Goal: Information Seeking & Learning: Learn about a topic

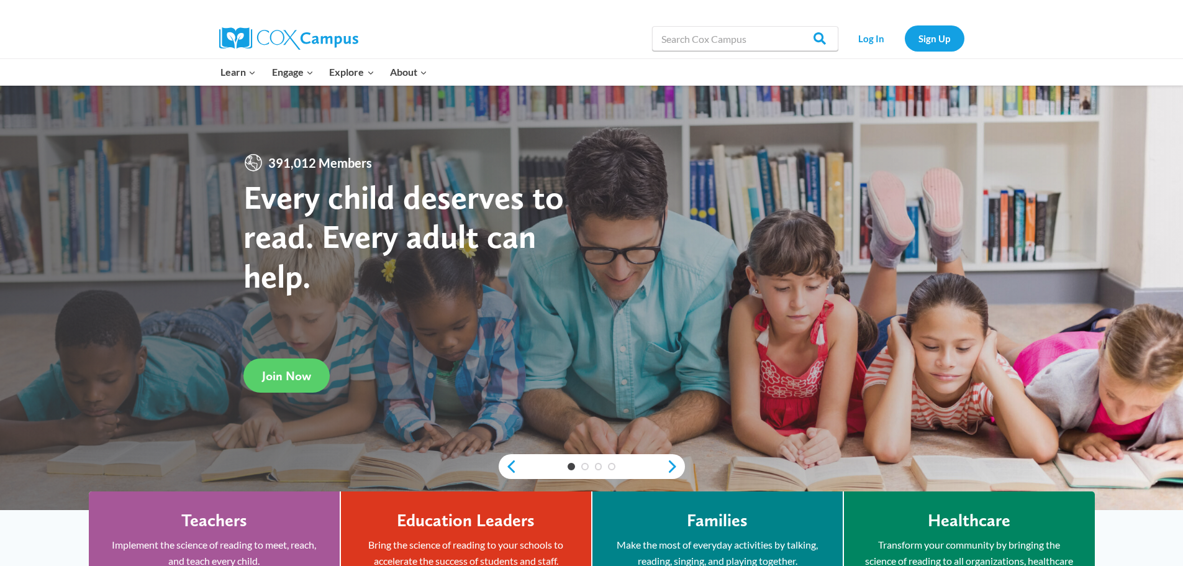
click at [880, 39] on link "Log In" at bounding box center [872, 37] width 54 height 25
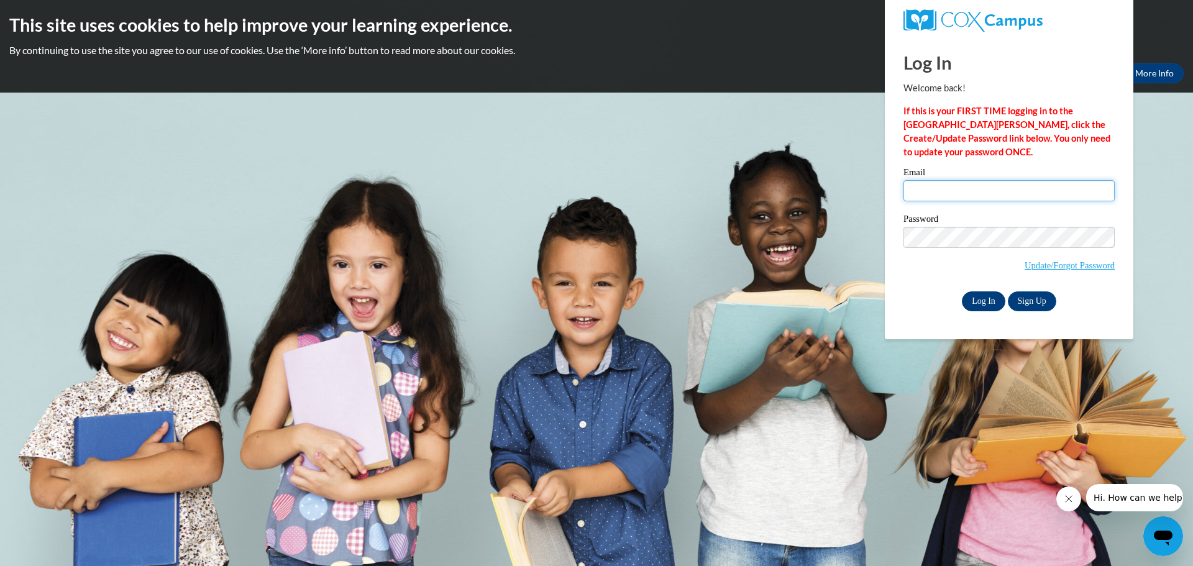
type input "as514ma@gmail.com"
click at [988, 300] on input "Log In" at bounding box center [983, 301] width 43 height 20
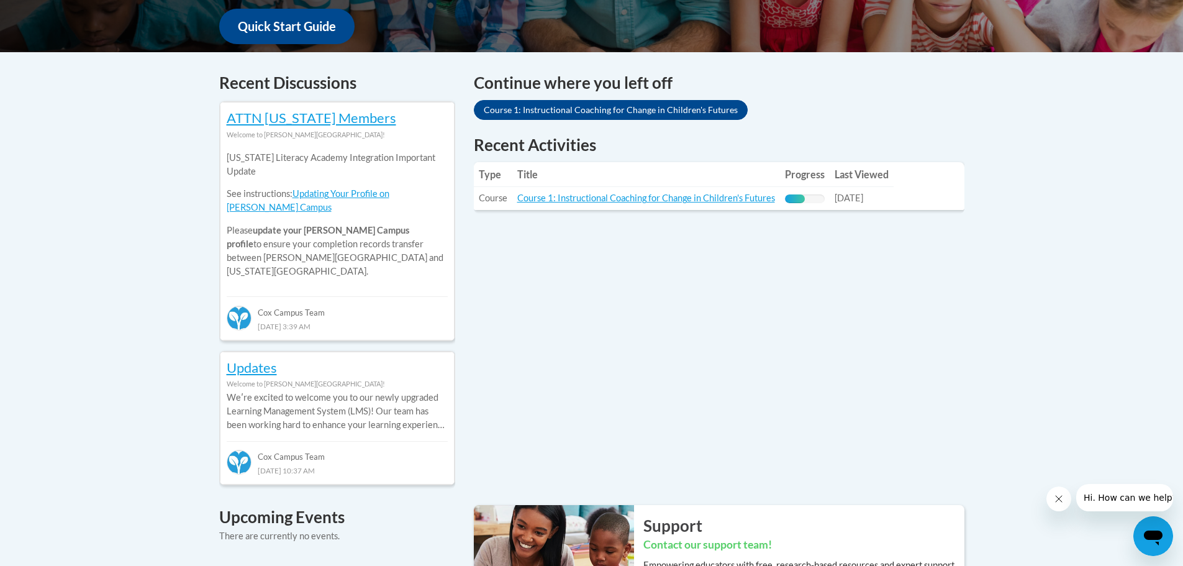
scroll to position [472, 0]
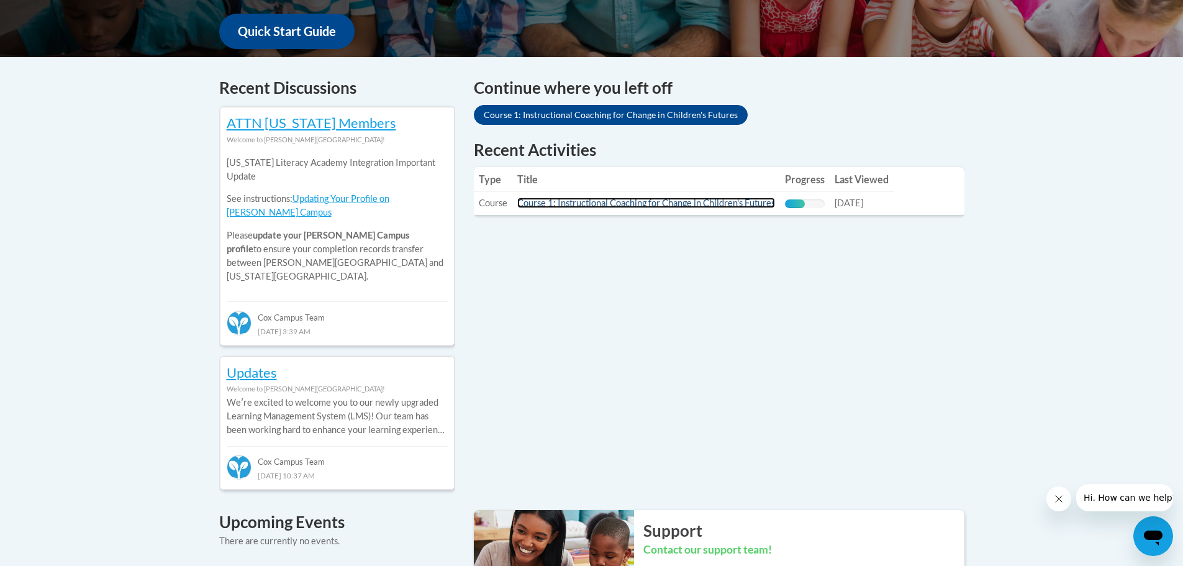
click at [646, 204] on link "Course 1: Instructional Coaching for Change in Children's Futures" at bounding box center [646, 203] width 258 height 11
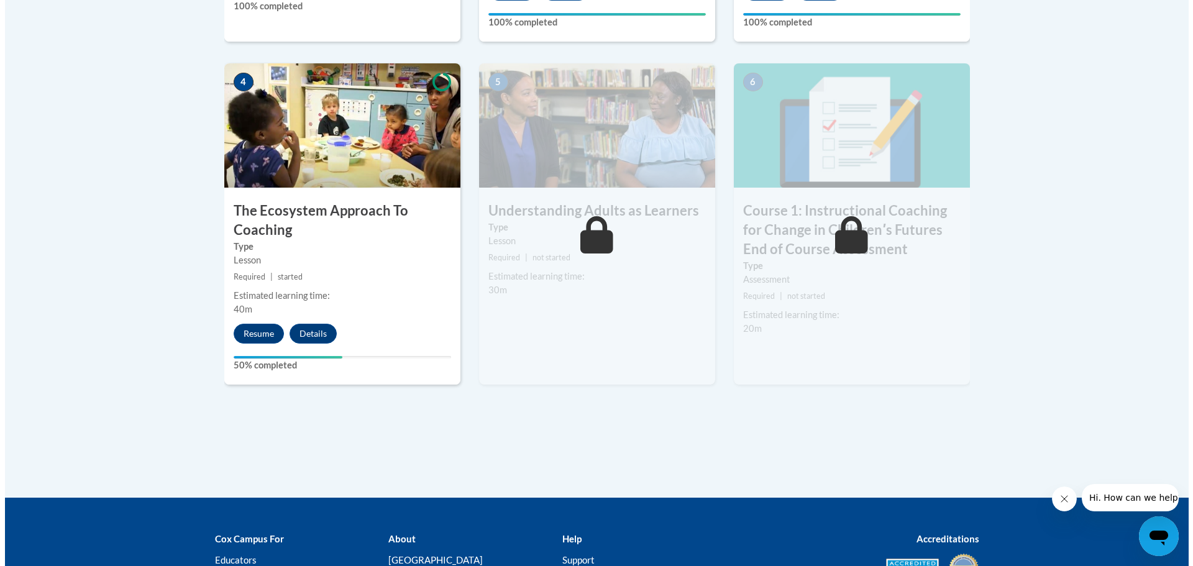
scroll to position [745, 0]
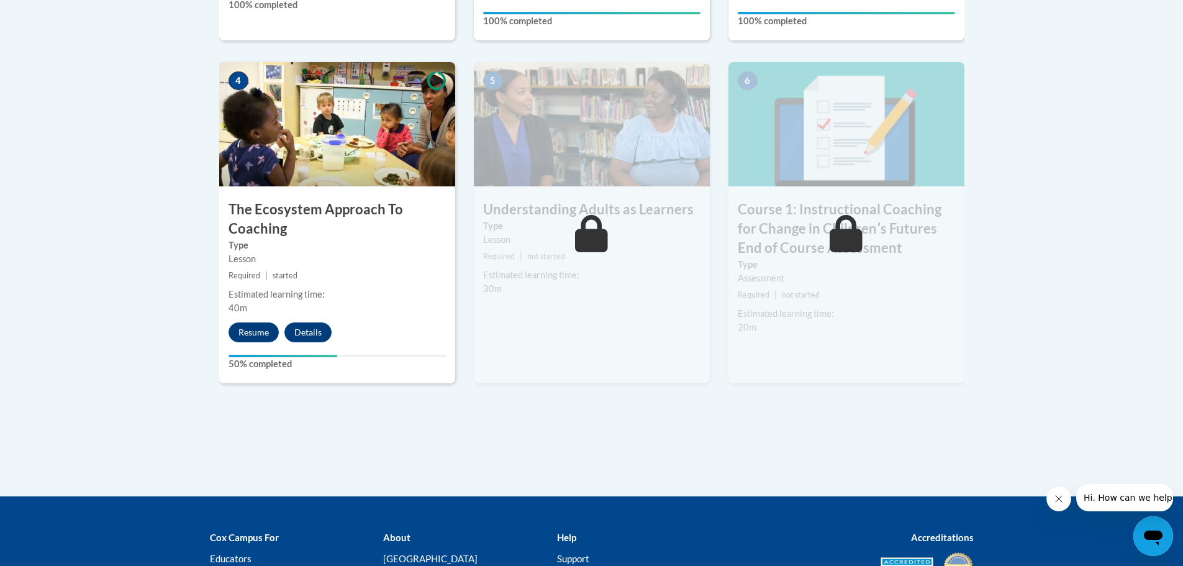
click at [330, 145] on img at bounding box center [337, 124] width 236 height 124
click at [258, 332] on button "Resume" at bounding box center [254, 332] width 50 height 20
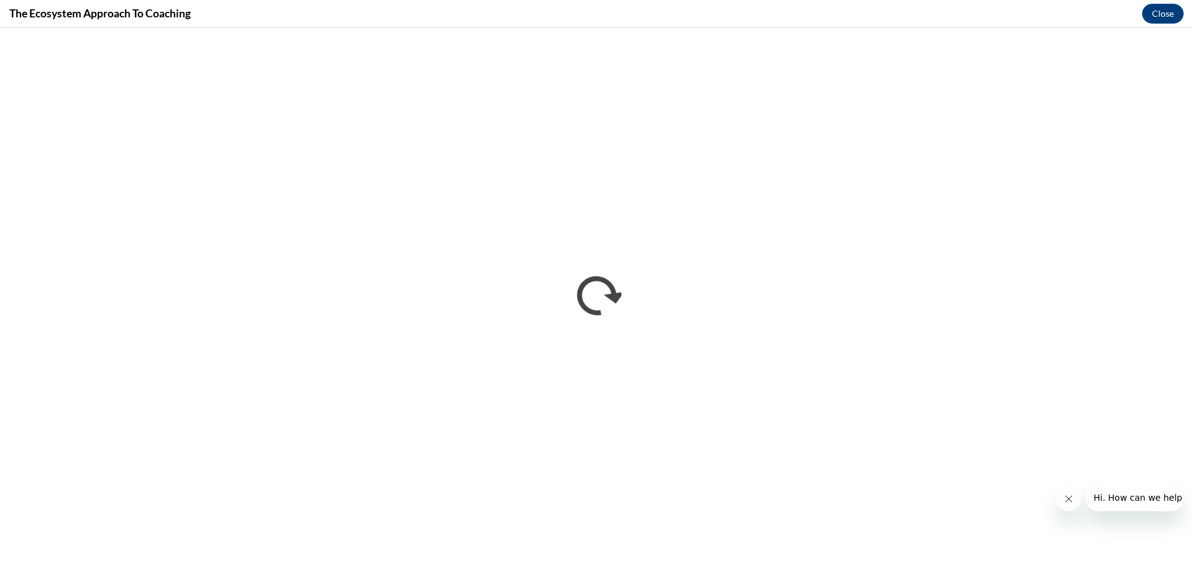
scroll to position [0, 0]
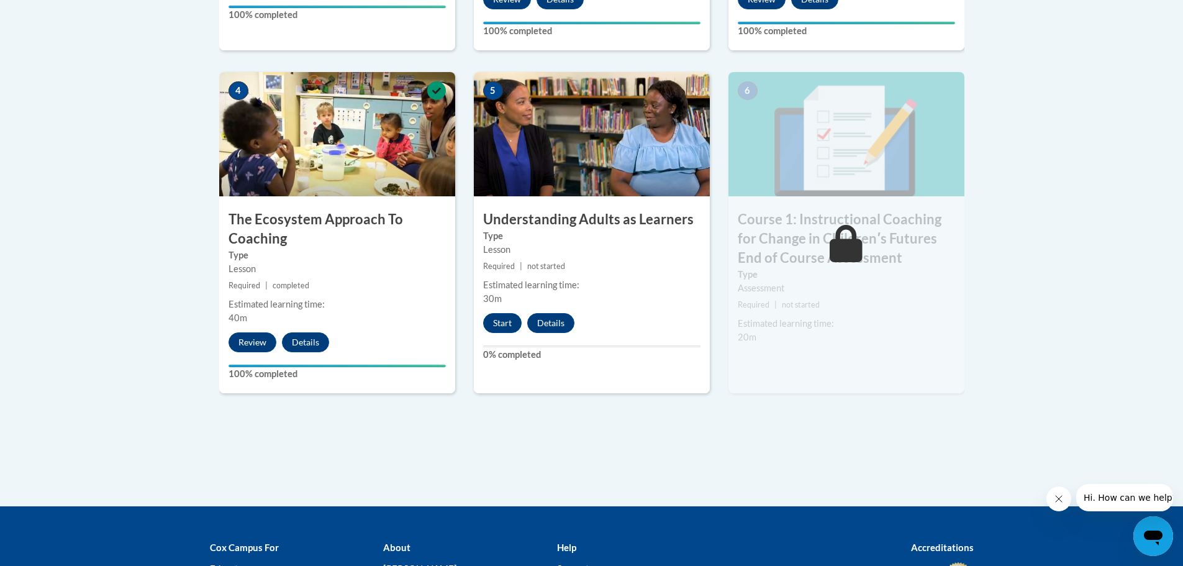
scroll to position [745, 0]
